Goal: Task Accomplishment & Management: Use online tool/utility

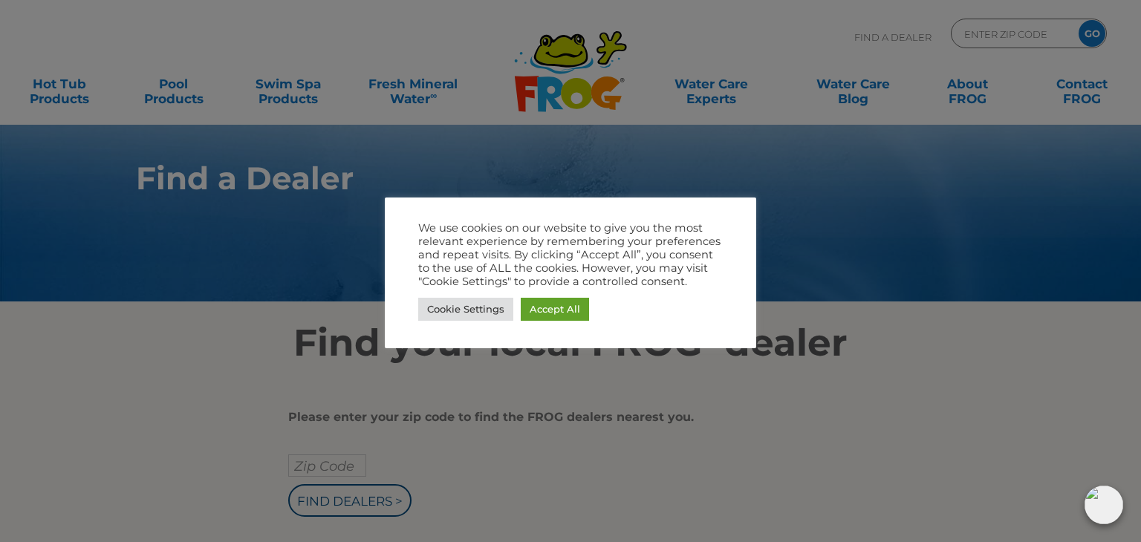
click at [1136, 510] on div at bounding box center [570, 271] width 1141 height 542
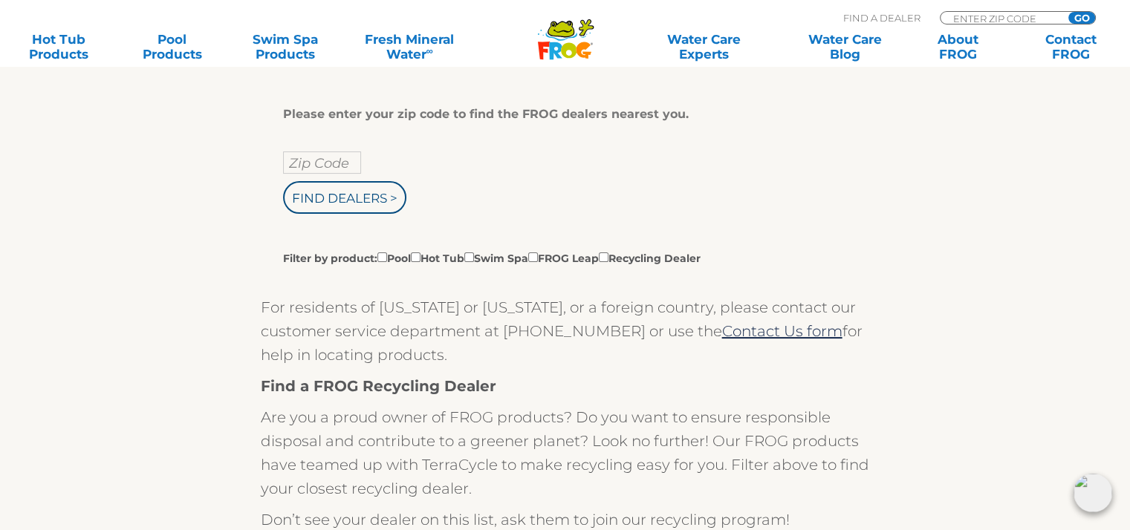
scroll to position [302, 0]
click at [420, 259] on input "Filter by product: Pool Hot Tub Swim Spa FROG Leap Recycling Dealer" at bounding box center [416, 258] width 10 height 10
checkbox input "true"
click at [303, 158] on input "text" at bounding box center [322, 163] width 78 height 22
type input "46131"
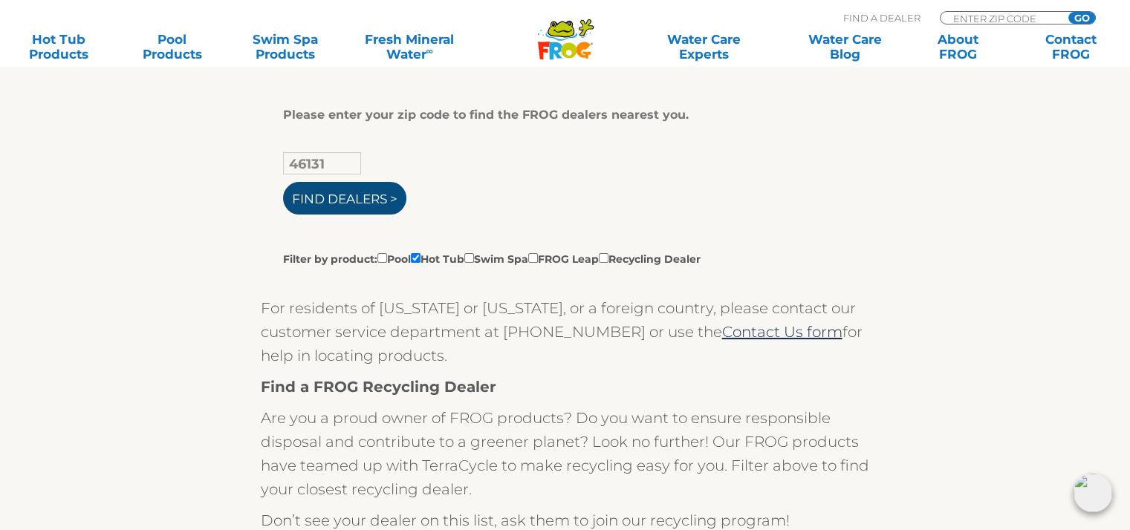
click at [322, 202] on input "Find Dealers >" at bounding box center [344, 198] width 123 height 33
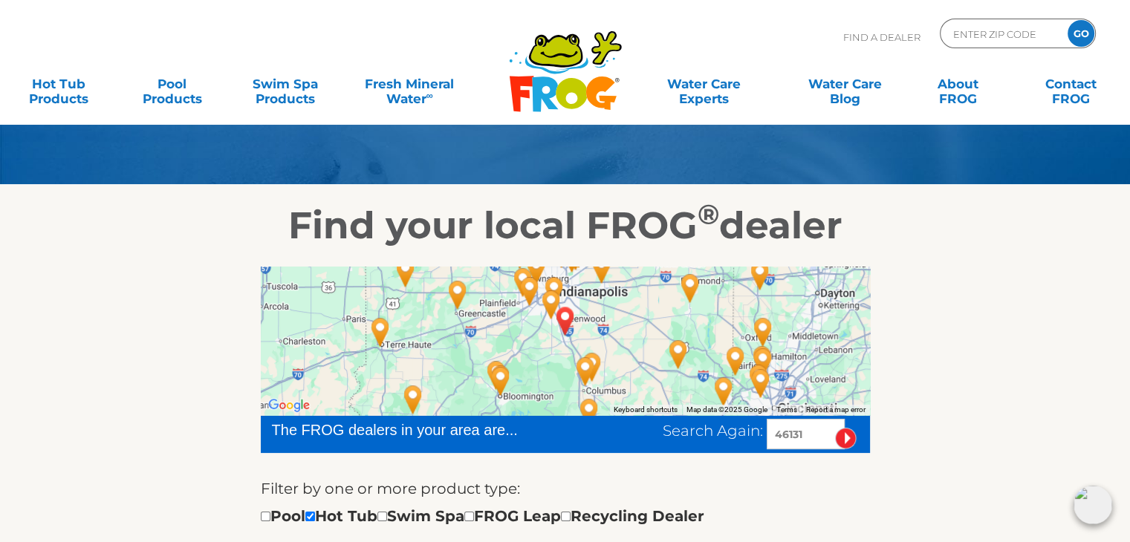
scroll to position [119, 0]
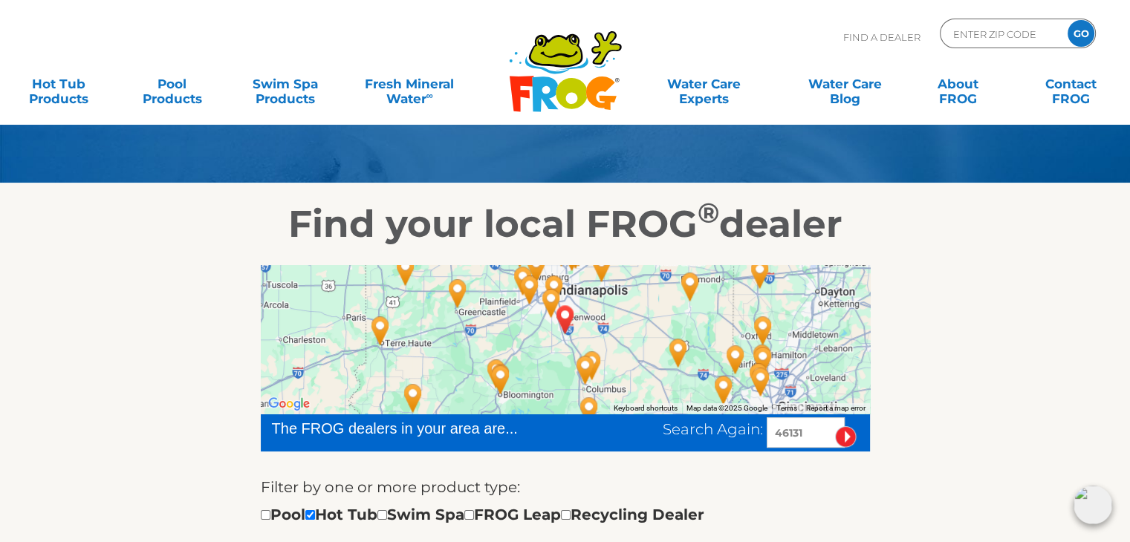
click at [561, 310] on img "AMITY, IN 46131" at bounding box center [565, 319] width 34 height 40
click at [561, 313] on img "AMITY, IN 46131" at bounding box center [565, 319] width 34 height 40
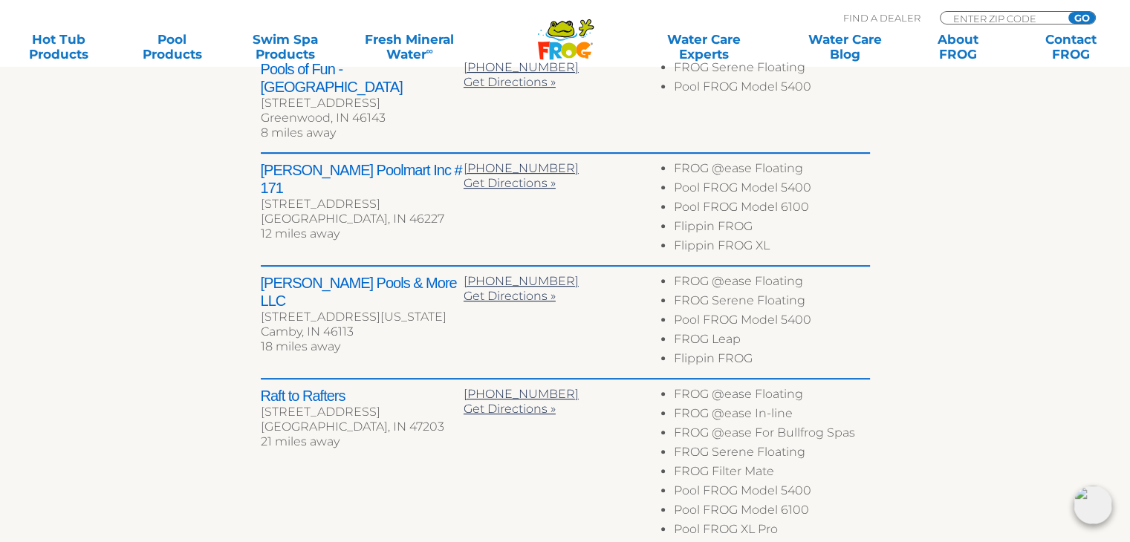
scroll to position [654, 0]
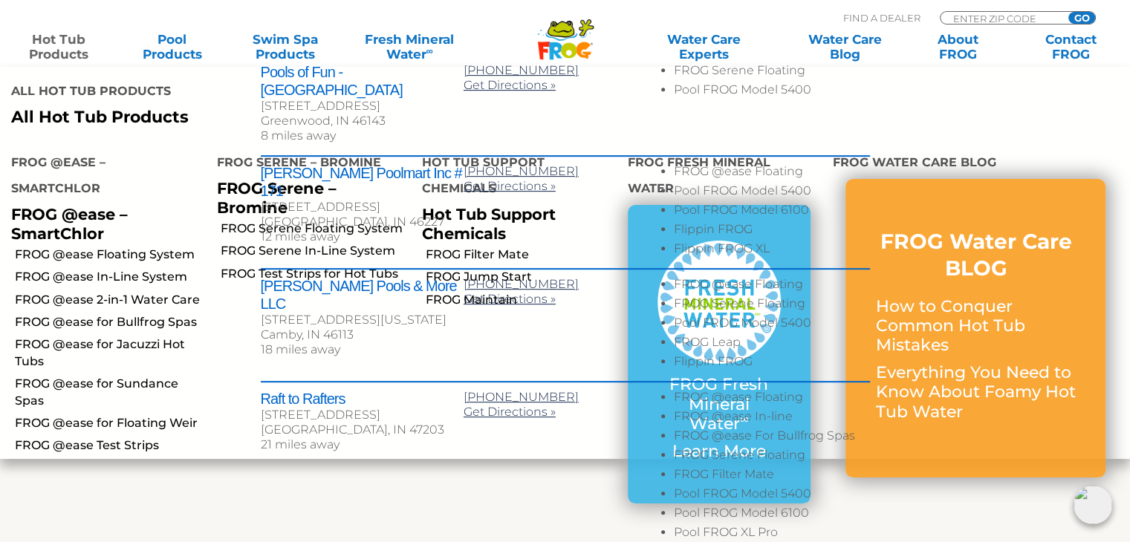
click at [42, 35] on link "Hot Tub Products" at bounding box center [59, 47] width 88 height 30
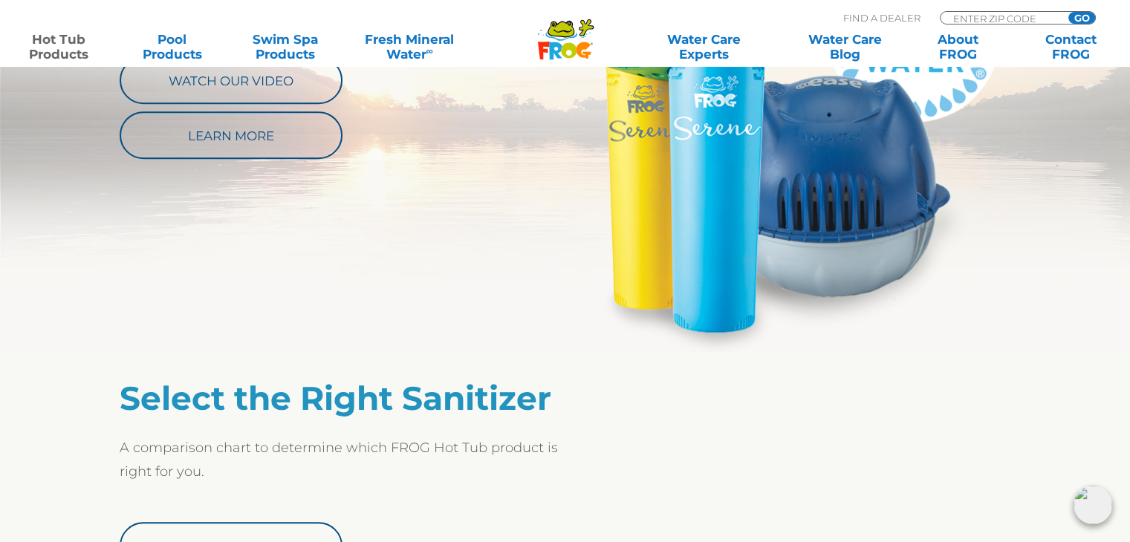
scroll to position [951, 0]
